Goal: Feedback & Contribution: Contribute content

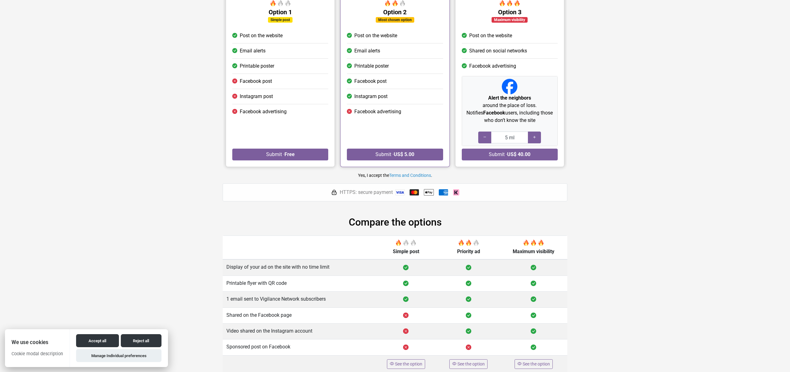
scroll to position [78, 0]
click at [535, 139] on icon at bounding box center [534, 138] width 5 height 6
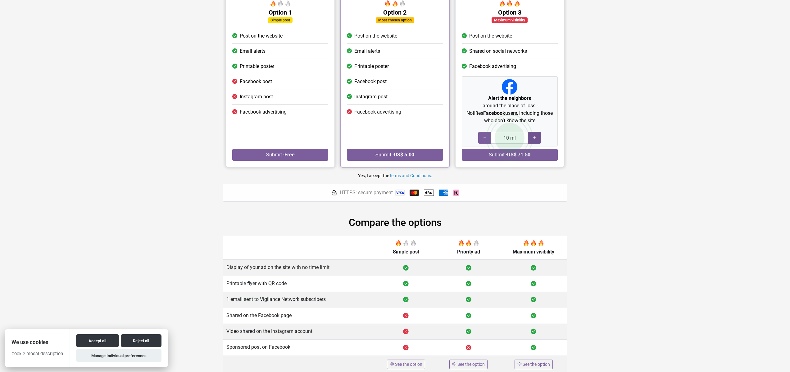
click at [535, 139] on icon at bounding box center [534, 138] width 5 height 6
click at [483, 138] on icon at bounding box center [484, 138] width 5 height 6
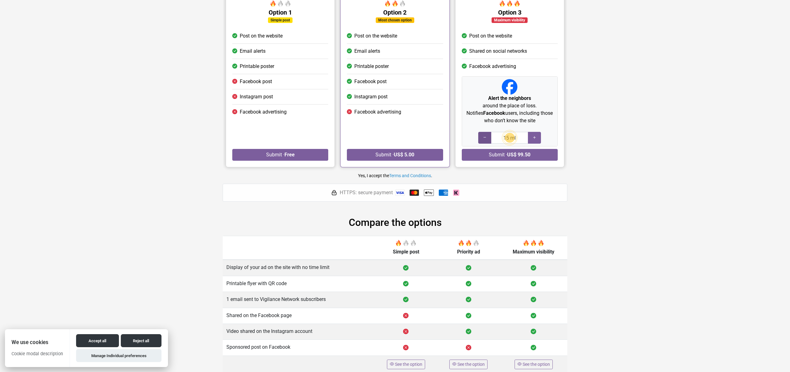
click at [483, 138] on icon at bounding box center [484, 138] width 5 height 6
type input "10 ml"
click at [531, 135] on div at bounding box center [534, 138] width 13 height 12
